Goal: Transaction & Acquisition: Obtain resource

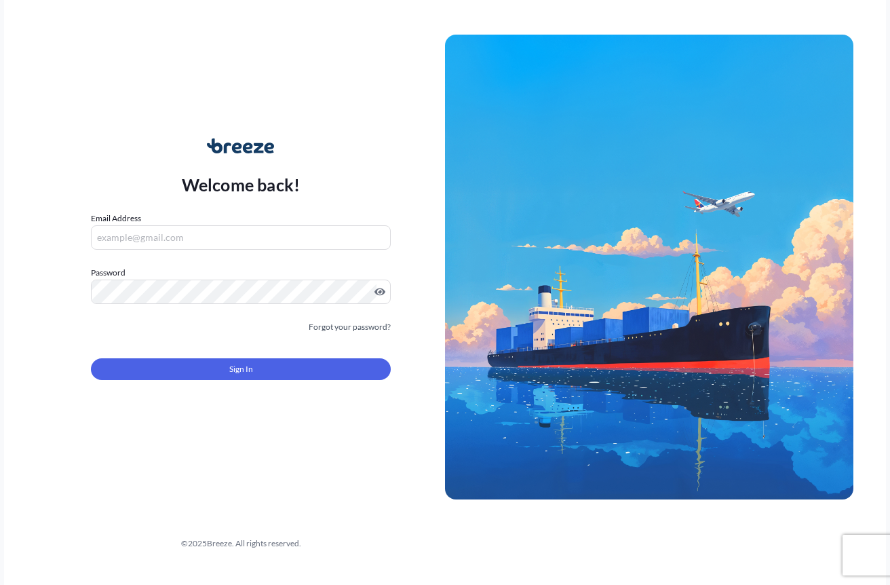
click at [248, 239] on input "Email Address" at bounding box center [241, 237] width 300 height 24
type input "[EMAIL_ADDRESS][DOMAIN_NAME]"
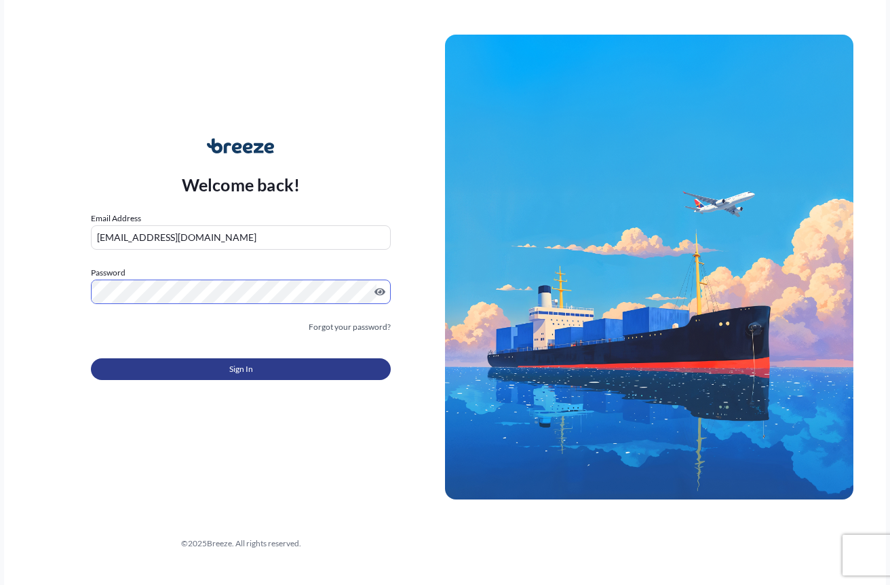
click at [229, 376] on span "Sign In" at bounding box center [241, 369] width 24 height 14
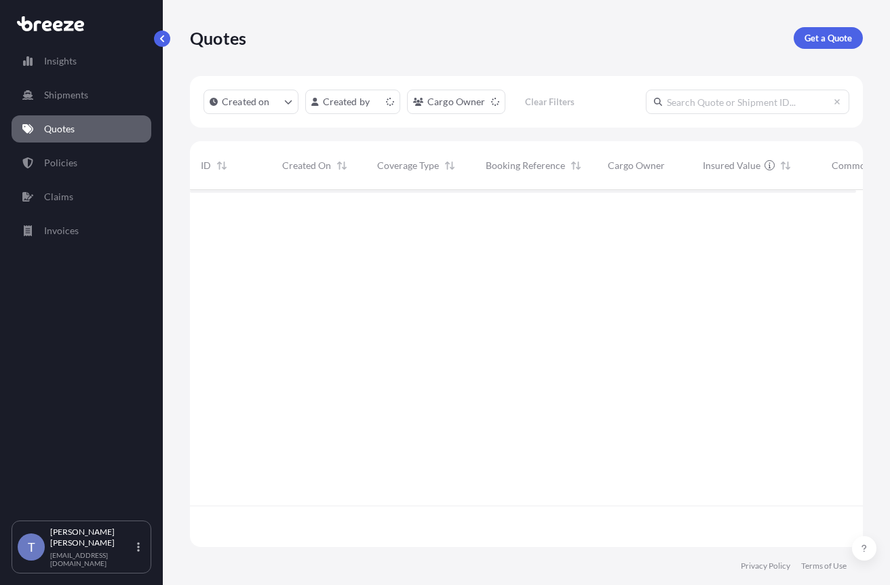
scroll to position [340, 656]
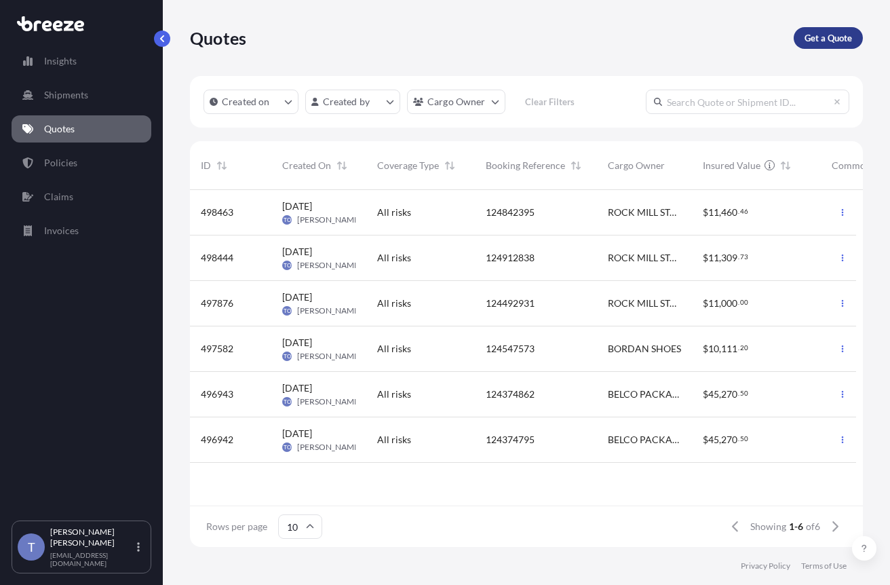
click at [837, 40] on p "Get a Quote" at bounding box center [828, 38] width 47 height 14
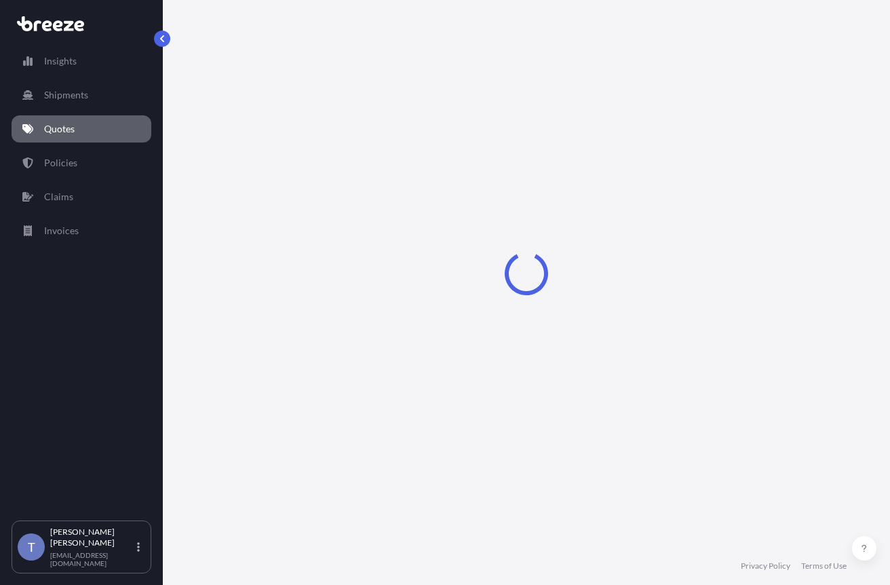
select select "Sea"
select select "1"
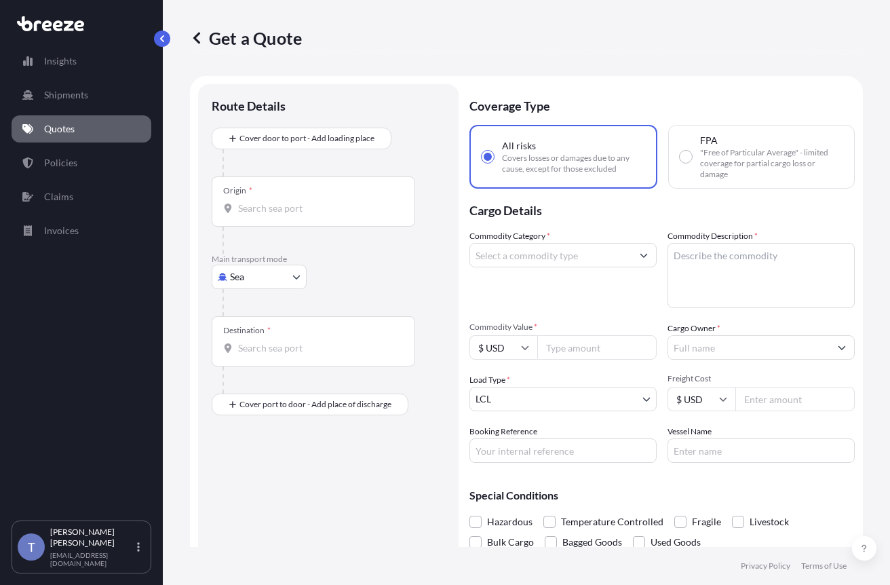
scroll to position [24, 0]
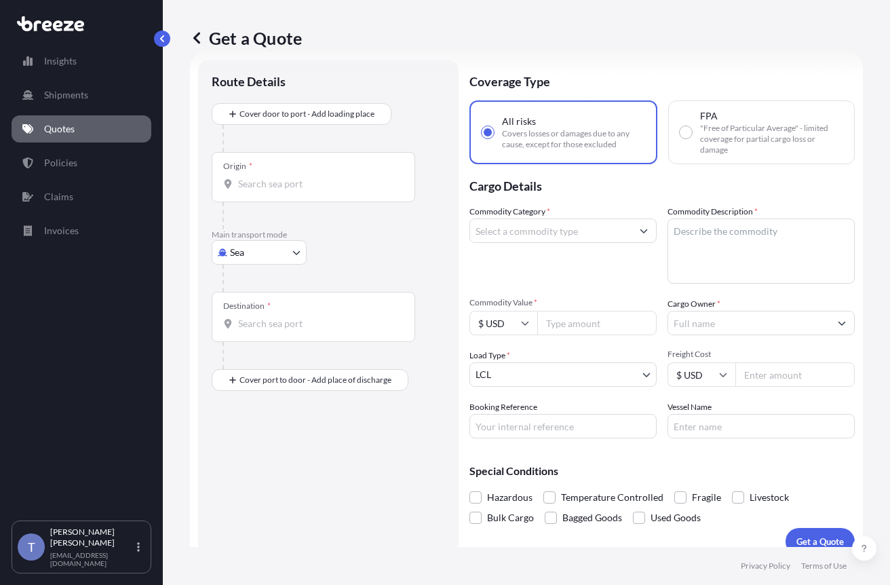
click at [275, 283] on body "Insights Shipments Quotes Policies Claims Invoices T [PERSON_NAME] [EMAIL_ADDRE…" at bounding box center [445, 343] width 890 height 687
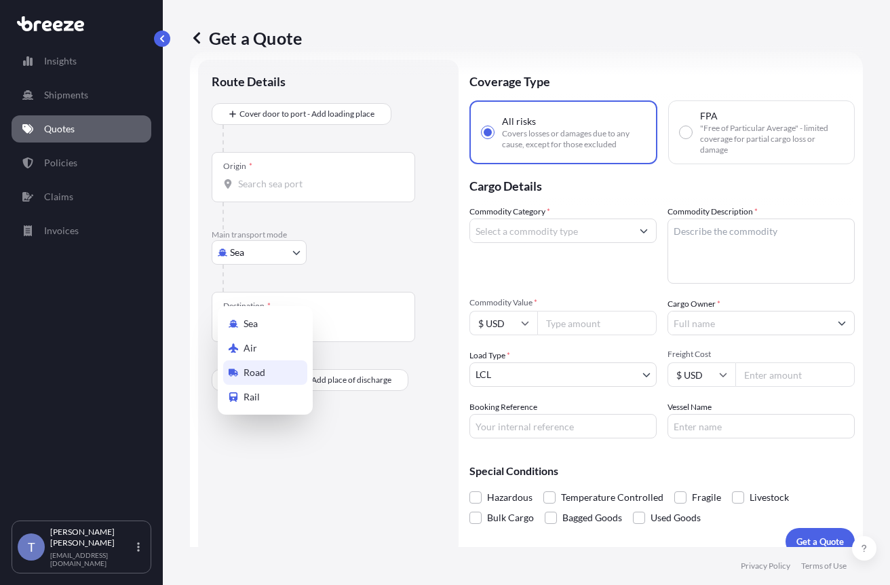
click at [275, 375] on div "Road" at bounding box center [265, 372] width 84 height 24
select select "Road"
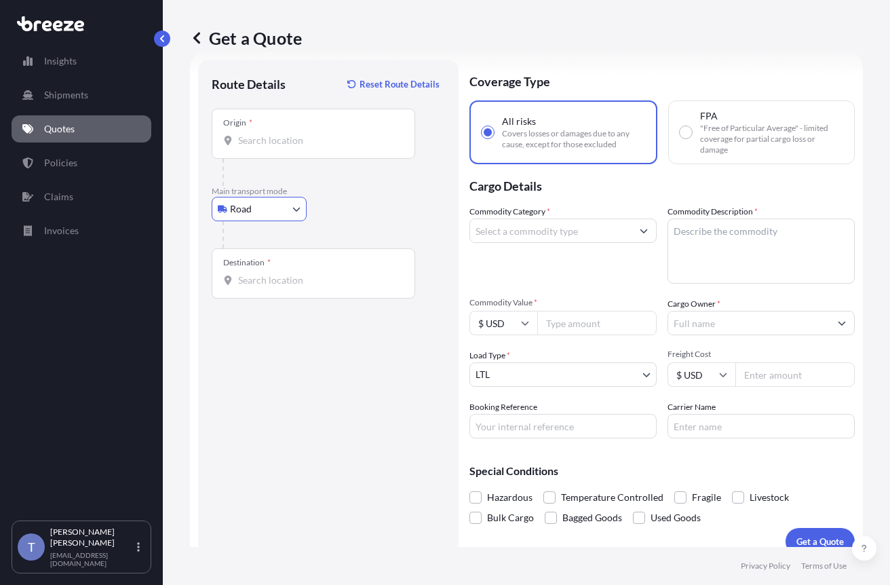
click at [298, 159] on div "Origin *" at bounding box center [314, 134] width 204 height 50
click at [298, 147] on input "Origin *" at bounding box center [318, 141] width 160 height 14
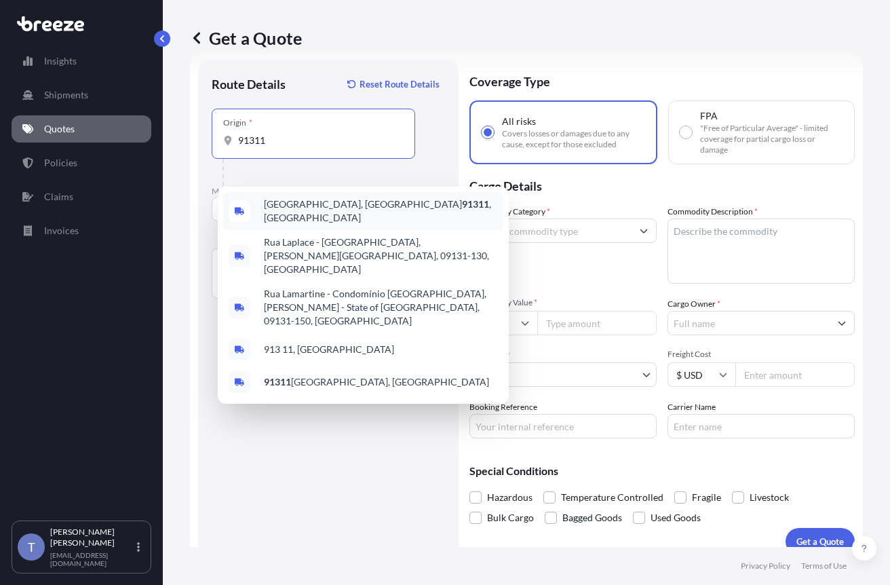
click at [339, 202] on div "[GEOGRAPHIC_DATA] , [GEOGRAPHIC_DATA]" at bounding box center [363, 211] width 280 height 38
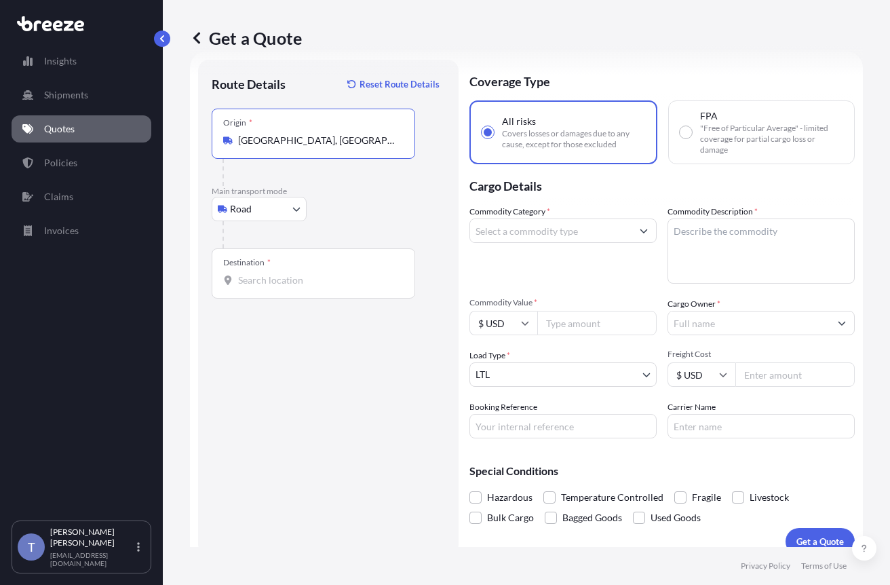
type input "[GEOGRAPHIC_DATA], [GEOGRAPHIC_DATA]"
click at [261, 299] on div "Destination *" at bounding box center [314, 273] width 204 height 50
click at [261, 287] on input "Destination *" at bounding box center [318, 280] width 160 height 14
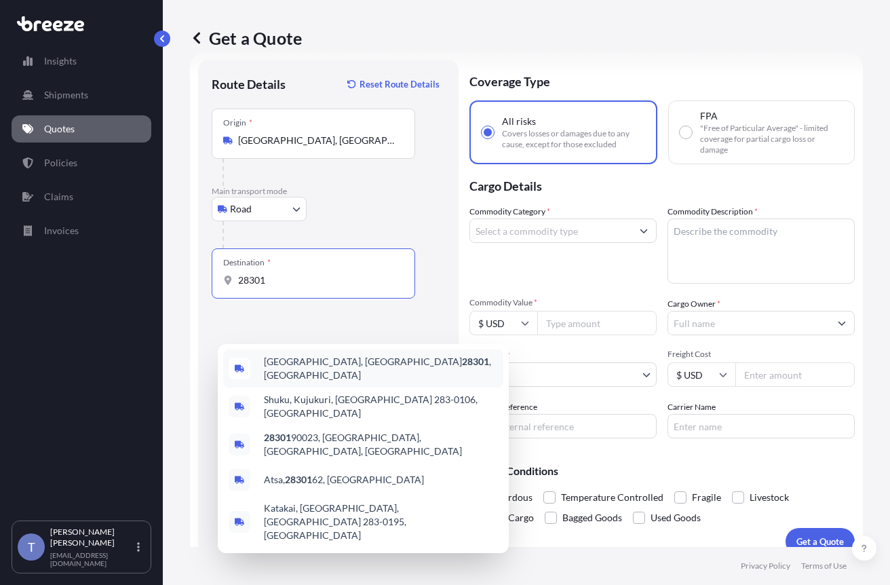
click at [343, 365] on span "[GEOGRAPHIC_DATA] , [GEOGRAPHIC_DATA]" at bounding box center [381, 368] width 234 height 27
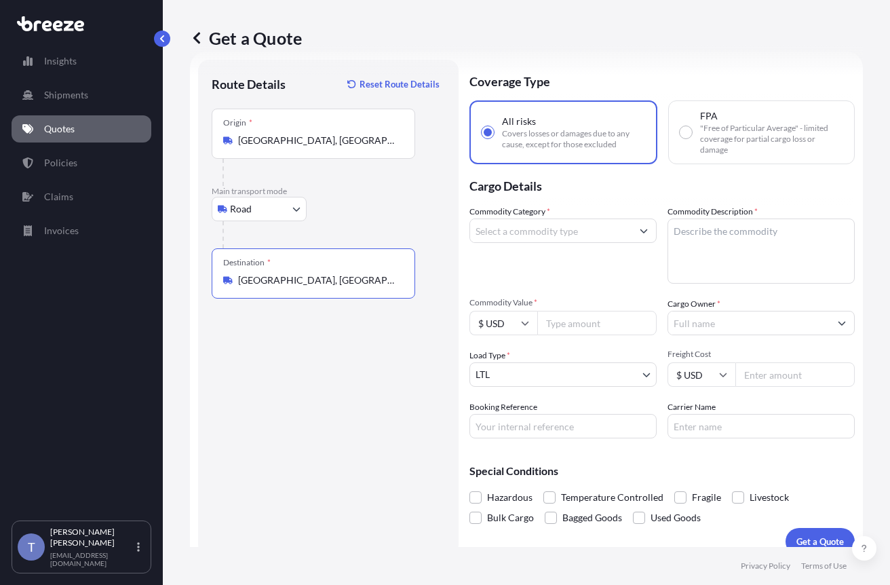
type input "[GEOGRAPHIC_DATA], [GEOGRAPHIC_DATA]"
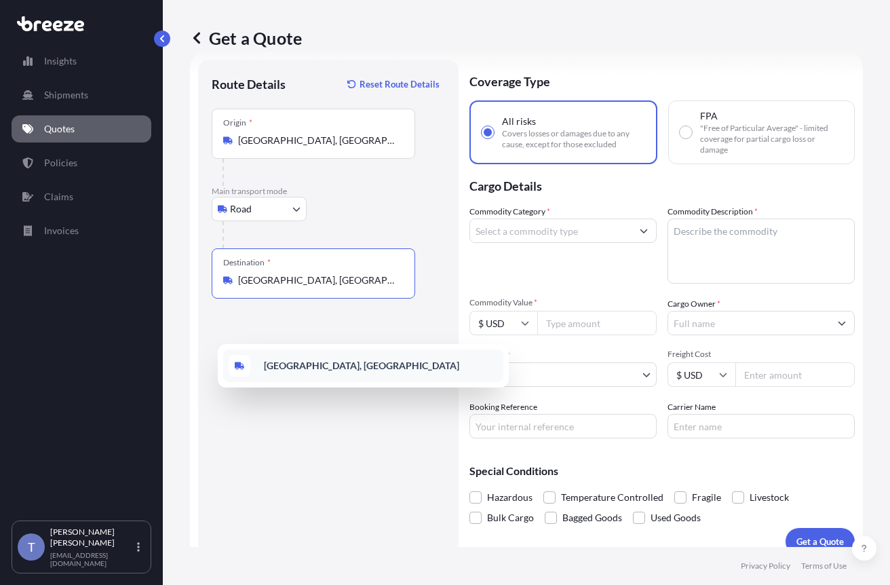
click at [303, 370] on b "[GEOGRAPHIC_DATA], [GEOGRAPHIC_DATA]" at bounding box center [361, 366] width 195 height 12
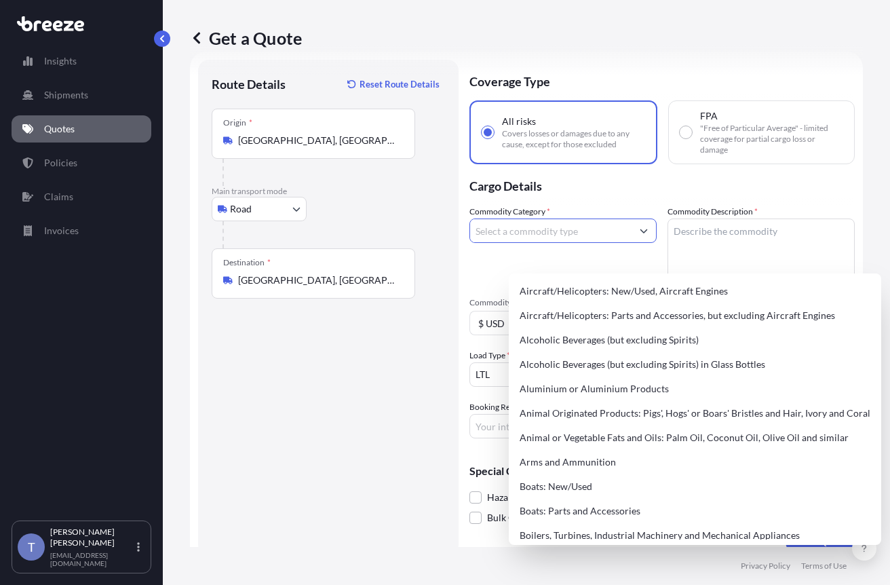
click at [559, 243] on input "Commodity Category *" at bounding box center [550, 230] width 161 height 24
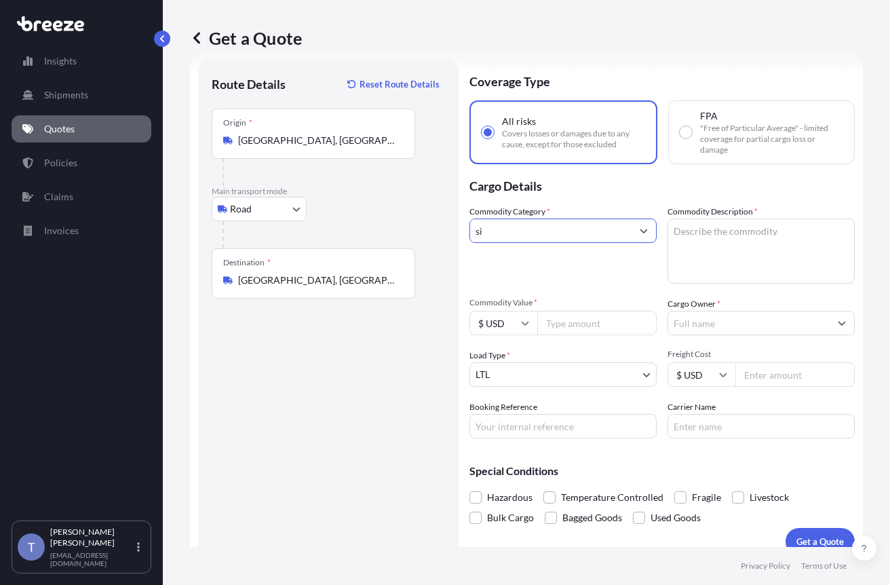
type input "s"
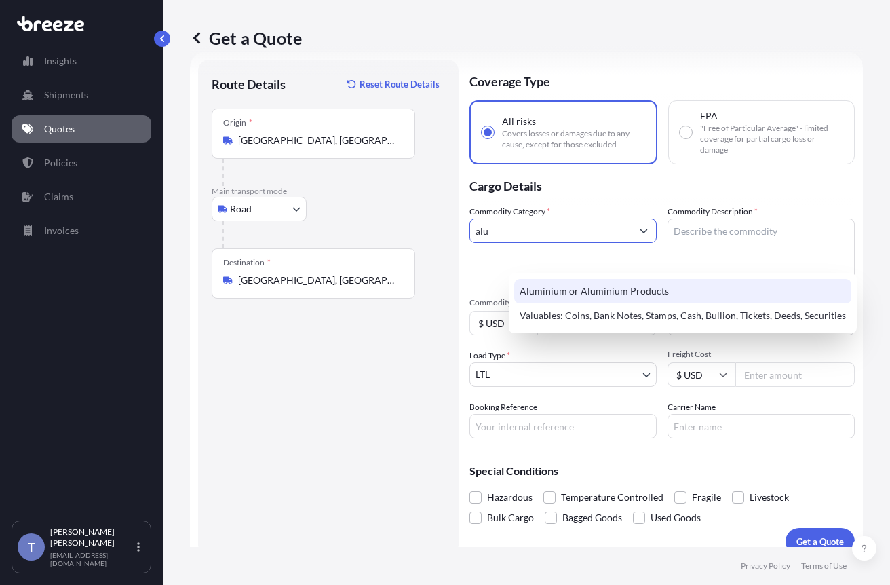
click at [598, 288] on div "Aluminium or Aluminium Products" at bounding box center [682, 291] width 337 height 24
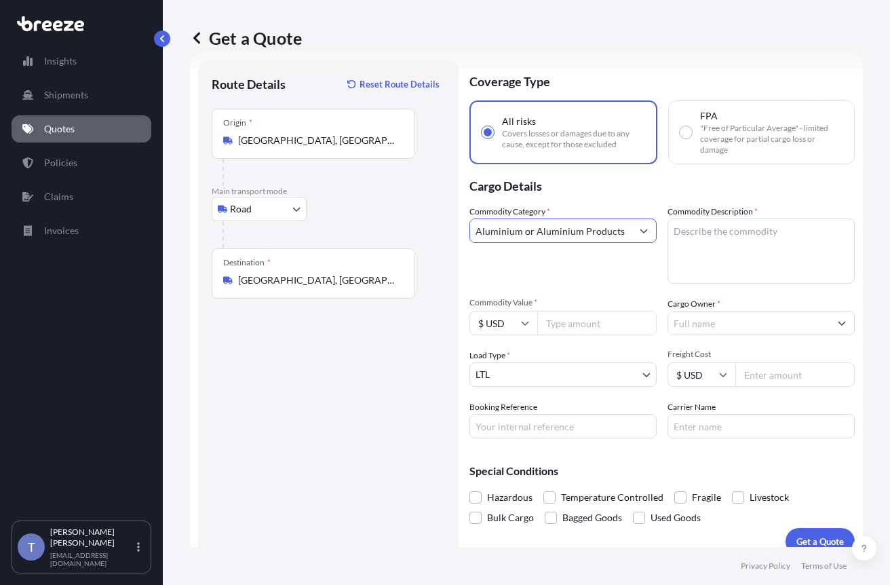
type input "Aluminium or Aluminium Products"
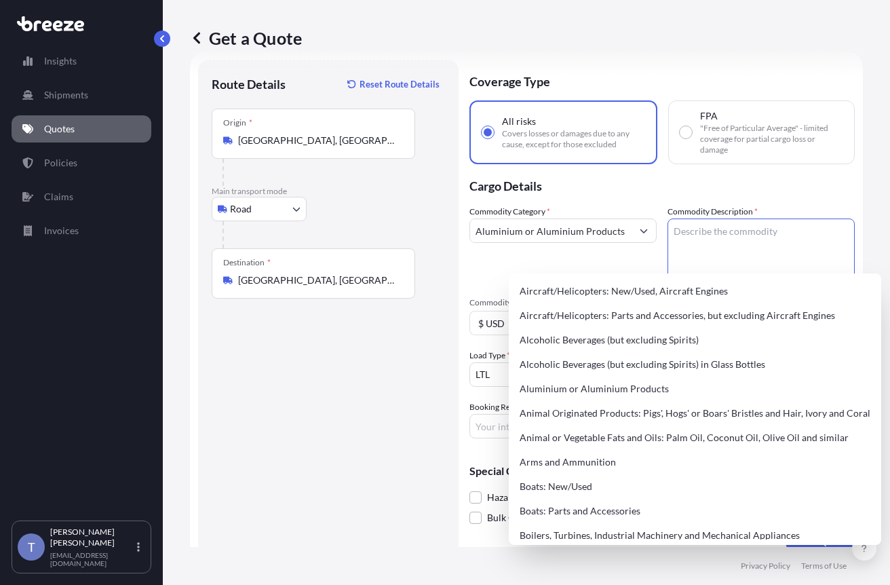
click at [726, 263] on textarea "Commodity Description *" at bounding box center [761, 250] width 187 height 65
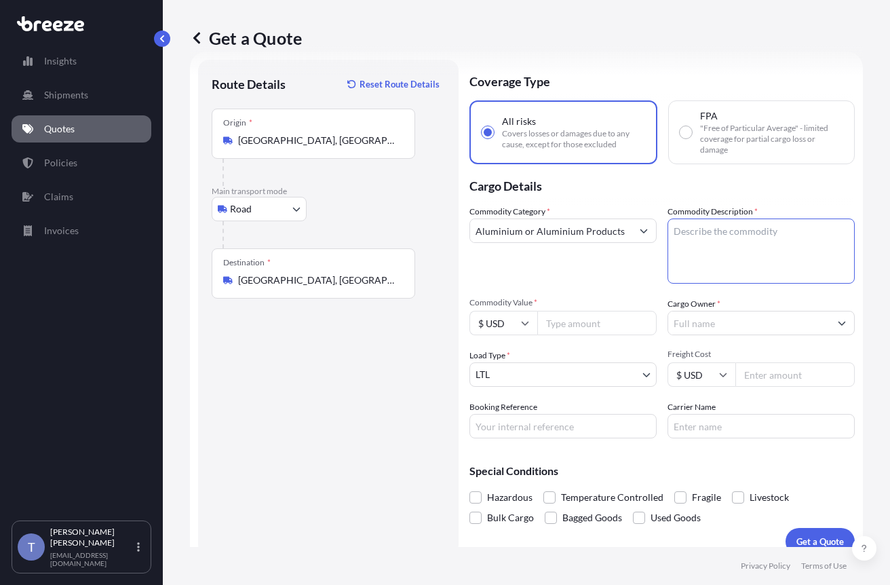
click at [726, 263] on textarea "Commodity Description *" at bounding box center [761, 250] width 187 height 65
paste textarea "Signs and stakes"
type textarea "Signs and stakes"
click at [596, 335] on input "Commodity Value *" at bounding box center [596, 323] width 119 height 24
type input "10000"
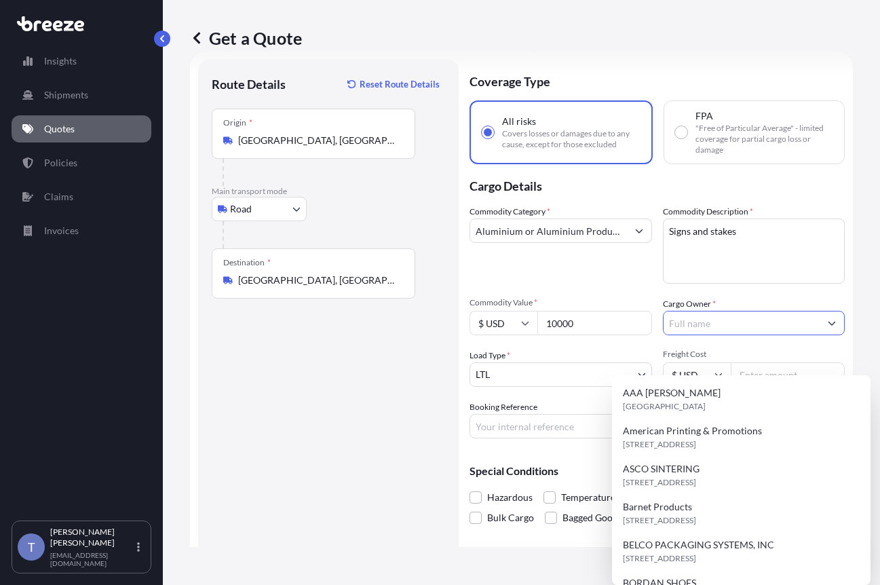
click at [727, 335] on input "Cargo Owner *" at bounding box center [742, 323] width 157 height 24
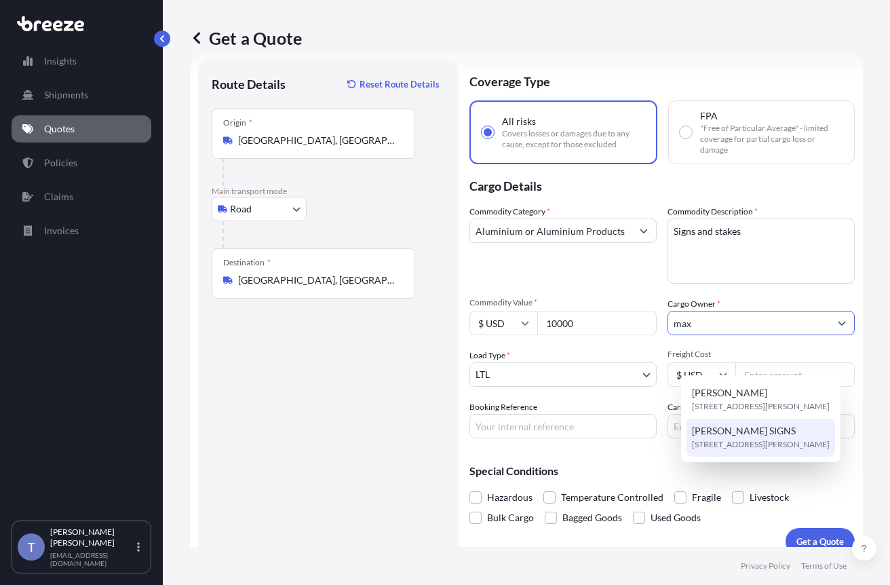
click at [737, 451] on span "[STREET_ADDRESS][PERSON_NAME]" at bounding box center [761, 445] width 138 height 14
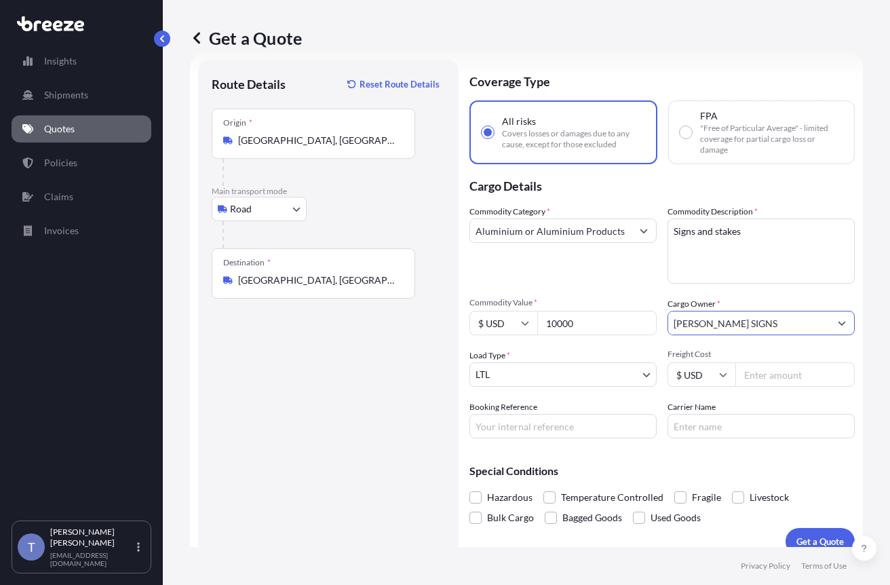
type input "[PERSON_NAME] SIGNS"
click at [704, 438] on input "Carrier Name" at bounding box center [761, 426] width 187 height 24
click at [643, 438] on div "Booking Reference" at bounding box center [563, 419] width 187 height 38
click at [858, 216] on div "Get a Quote Route Details Reset Route Details Place of loading Road Road Rail O…" at bounding box center [526, 273] width 727 height 547
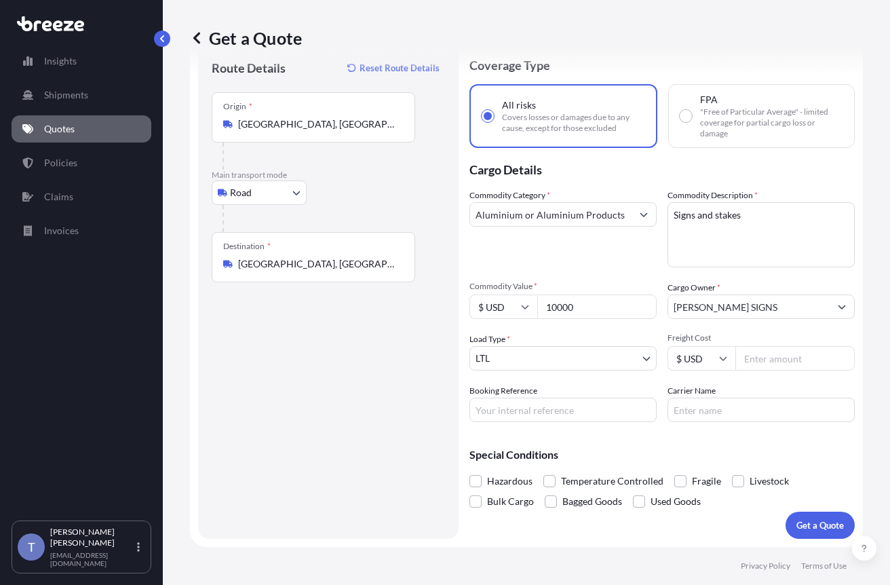
scroll to position [100, 0]
click at [777, 332] on div "Freight Cost $ USD" at bounding box center [761, 351] width 187 height 38
click at [777, 346] on input "Freight Cost" at bounding box center [795, 358] width 119 height 24
type input "352.40"
click at [776, 398] on input "Carrier Name" at bounding box center [761, 410] width 187 height 24
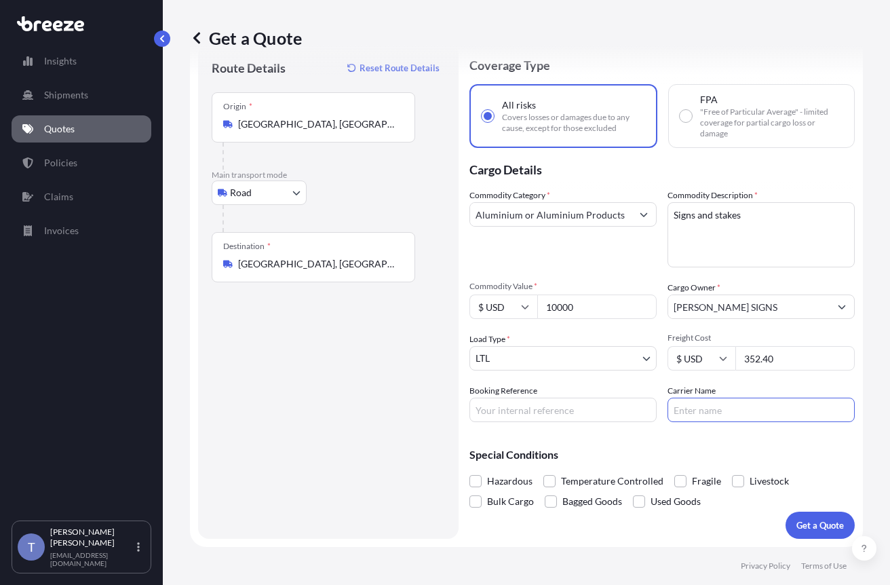
type input "XPO LOGISTICS"
click at [598, 406] on input "Booking Reference" at bounding box center [563, 410] width 187 height 24
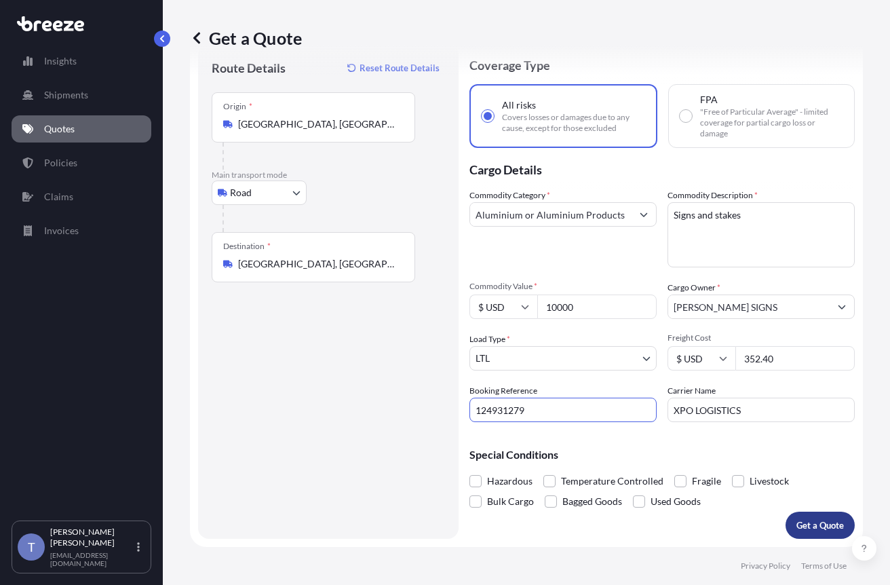
type input "124931279"
click at [809, 521] on p "Get a Quote" at bounding box center [820, 525] width 47 height 14
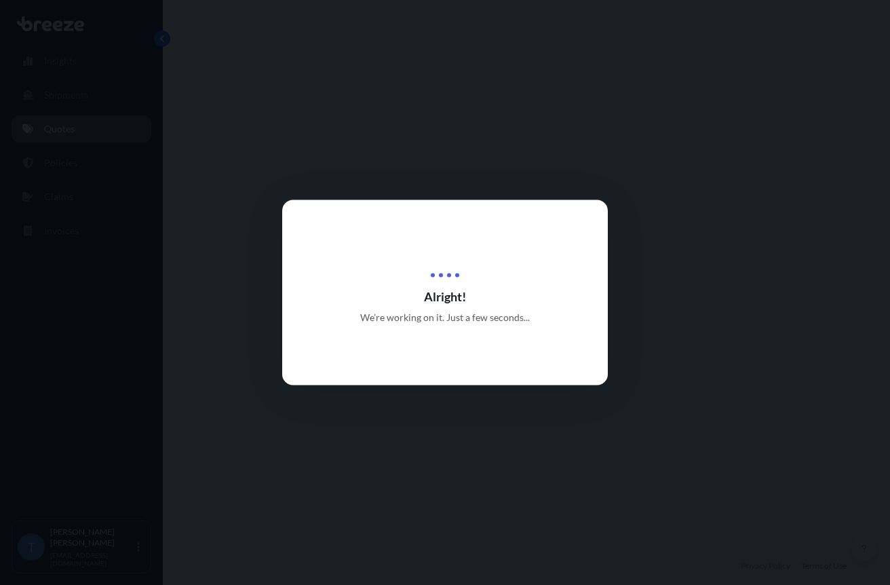
select select "Road"
select select "1"
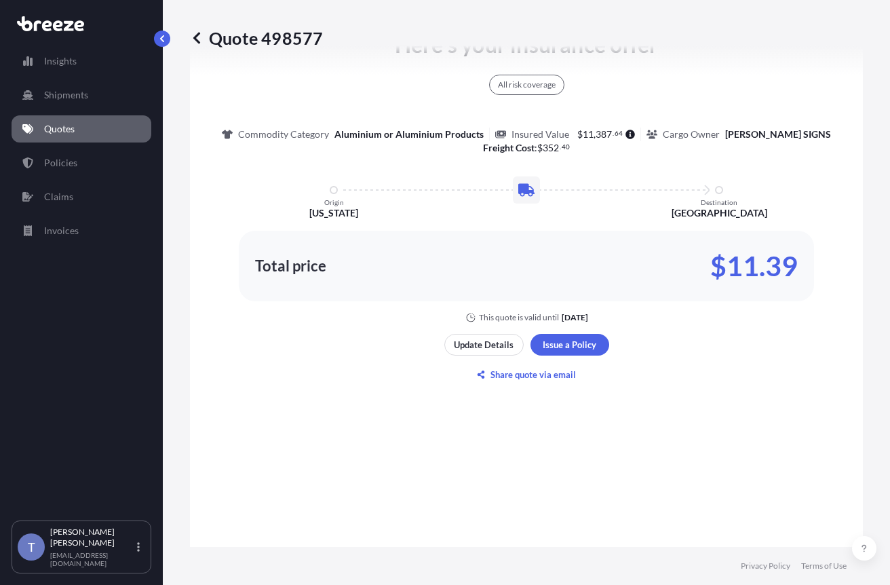
scroll to position [853, 0]
